Goal: Information Seeking & Learning: Learn about a topic

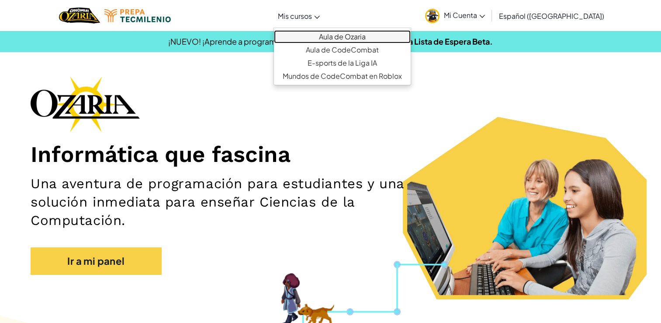
click at [355, 35] on link "Aula de Ozaria" at bounding box center [342, 36] width 137 height 13
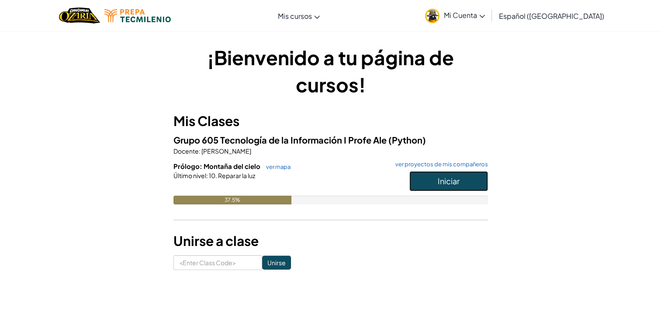
click at [467, 184] on button "Iniciar" at bounding box center [449, 181] width 79 height 20
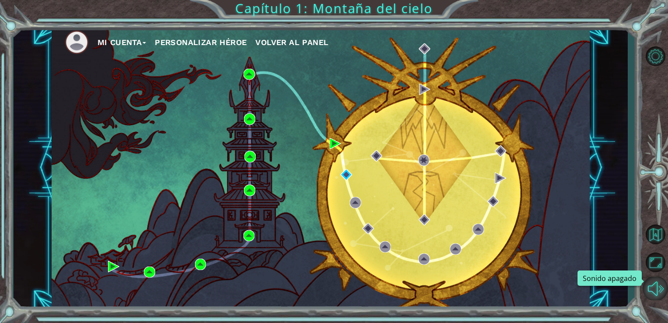
click at [654, 289] on button "Sonido apagado" at bounding box center [655, 288] width 25 height 24
click at [654, 289] on button "Sonido encendido" at bounding box center [655, 288] width 25 height 24
click at [426, 51] on img at bounding box center [424, 48] width 11 height 11
drag, startPoint x: 426, startPoint y: 51, endPoint x: 429, endPoint y: 100, distance: 49.5
click at [429, 100] on div "Mi Cuenta Personalizar héroe Volver al panel" at bounding box center [321, 168] width 539 height 284
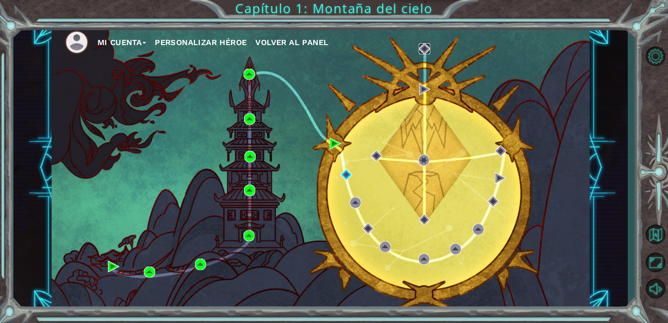
click at [427, 47] on img at bounding box center [424, 48] width 11 height 11
click at [383, 244] on img at bounding box center [384, 246] width 11 height 11
click at [373, 230] on img at bounding box center [367, 228] width 11 height 11
drag, startPoint x: 425, startPoint y: 262, endPoint x: 404, endPoint y: 241, distance: 30.3
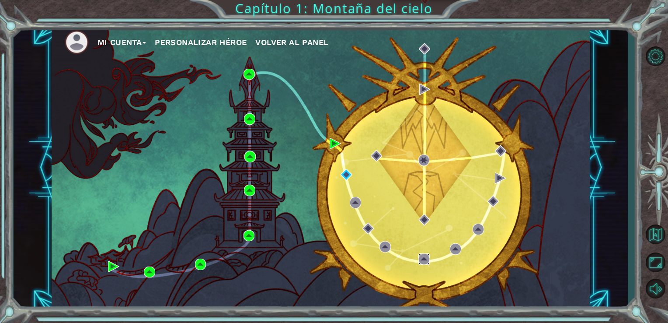
click at [425, 262] on img at bounding box center [423, 258] width 11 height 11
click at [457, 250] on img at bounding box center [455, 248] width 11 height 11
click at [473, 234] on img at bounding box center [478, 228] width 11 height 11
